Goal: Information Seeking & Learning: Learn about a topic

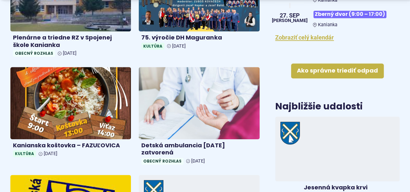
scroll to position [332, 0]
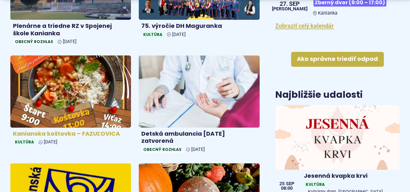
click at [32, 109] on img at bounding box center [70, 91] width 139 height 83
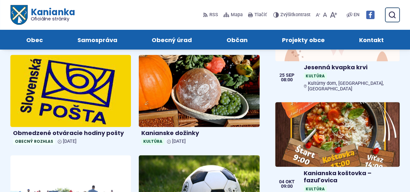
scroll to position [409, 0]
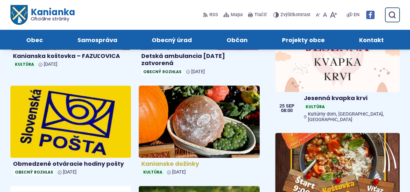
click at [201, 111] on img at bounding box center [199, 121] width 139 height 83
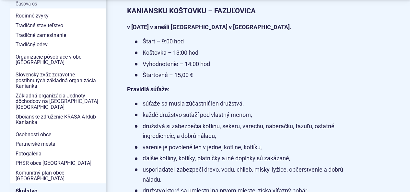
scroll to position [208, 0]
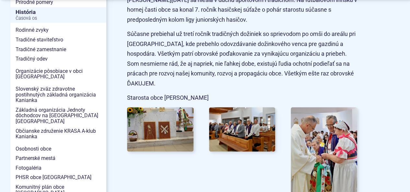
scroll to position [221, 0]
